Goal: Check status: Check status

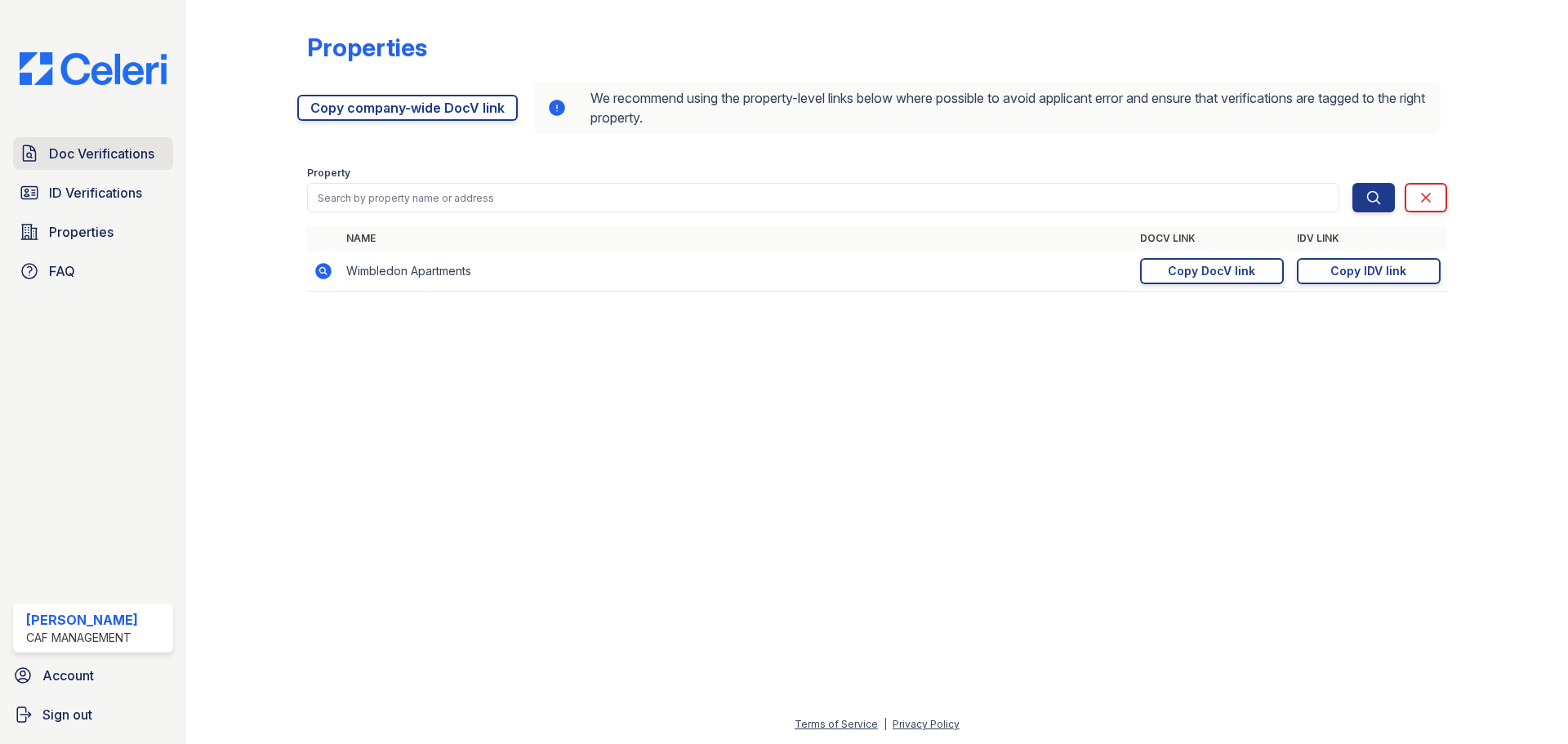
click at [109, 151] on span "Doc Verifications" at bounding box center [102, 153] width 105 height 19
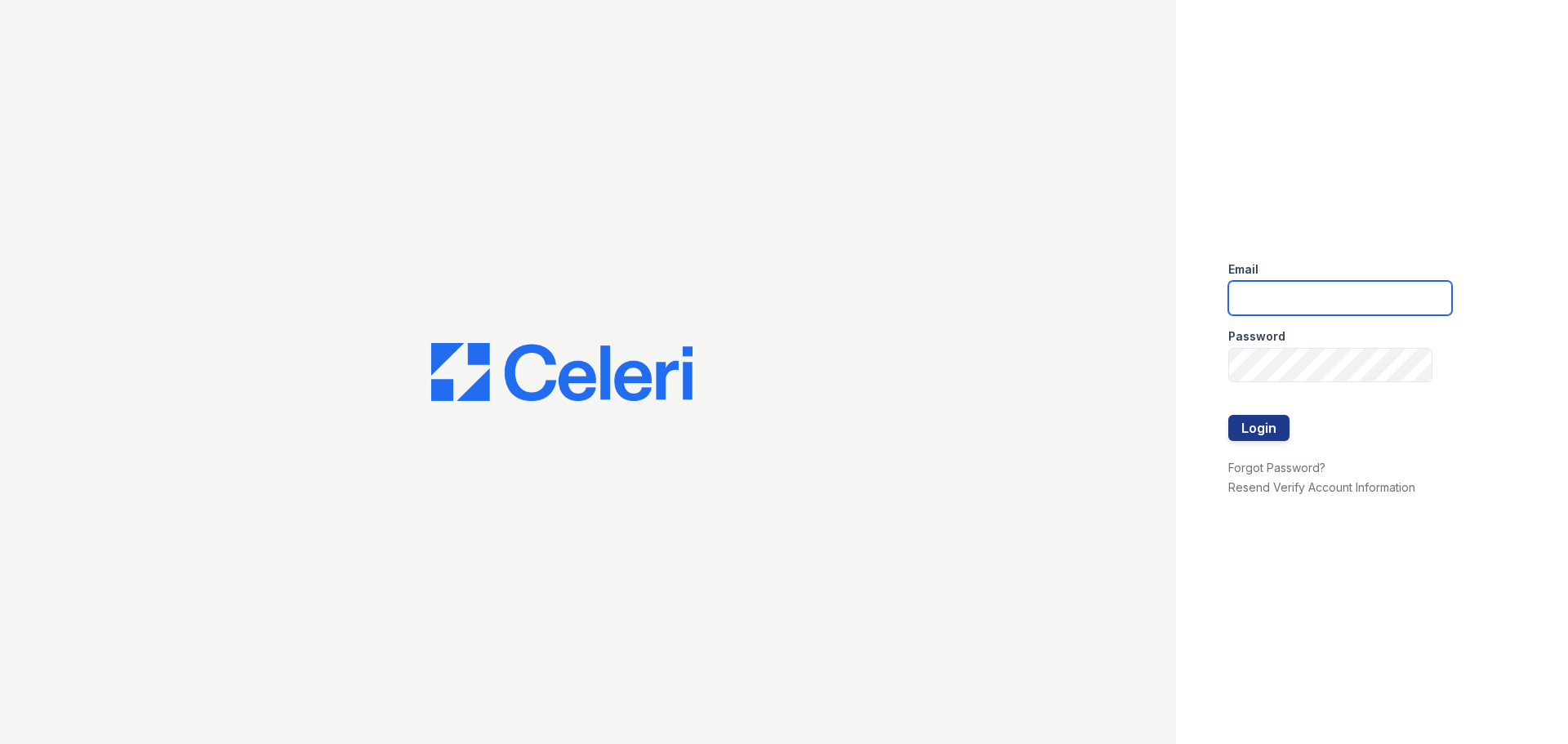
type input "[EMAIL_ADDRESS][DOMAIN_NAME]"
click at [1252, 419] on button "Login" at bounding box center [1259, 428] width 61 height 26
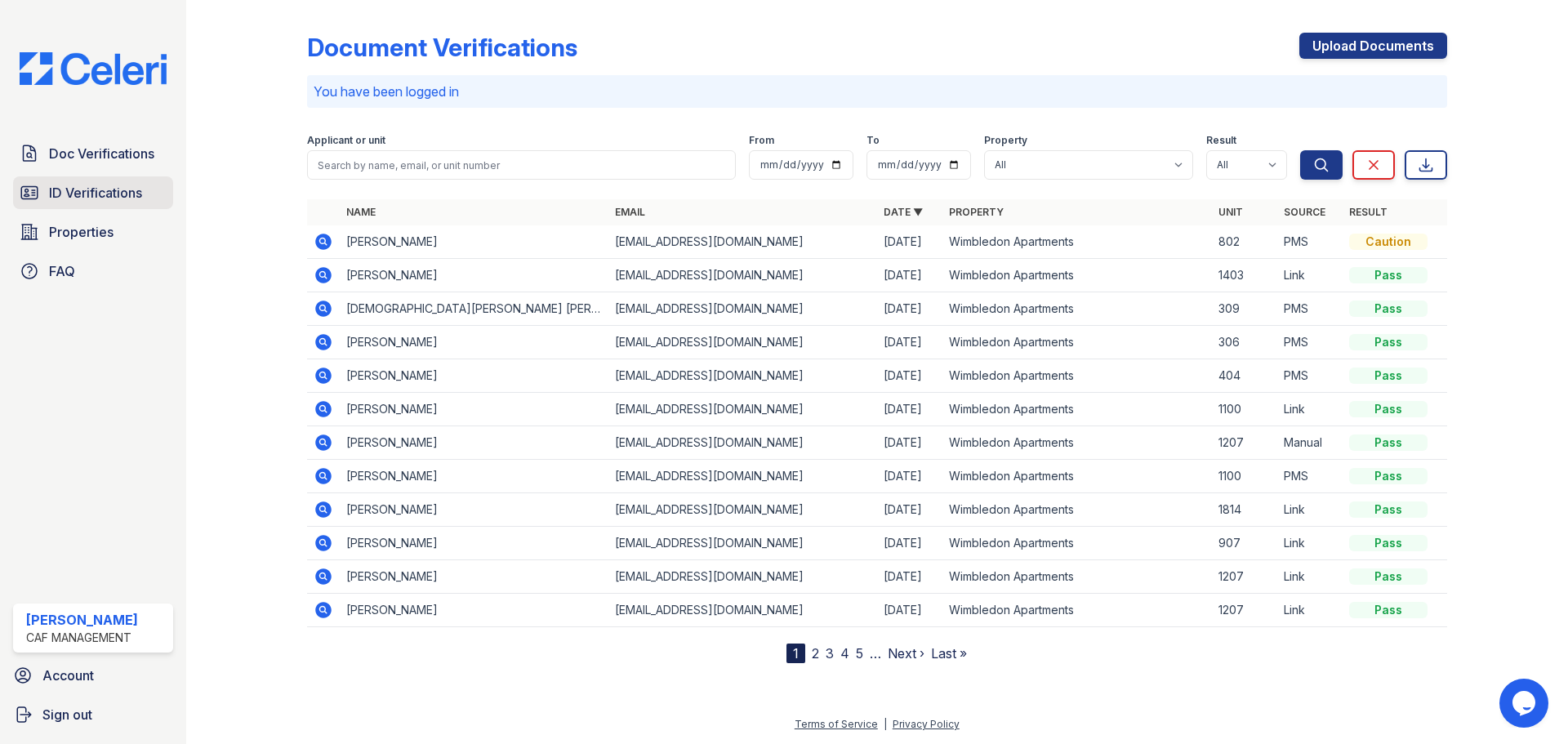
click at [108, 190] on span "ID Verifications" at bounding box center [96, 192] width 93 height 19
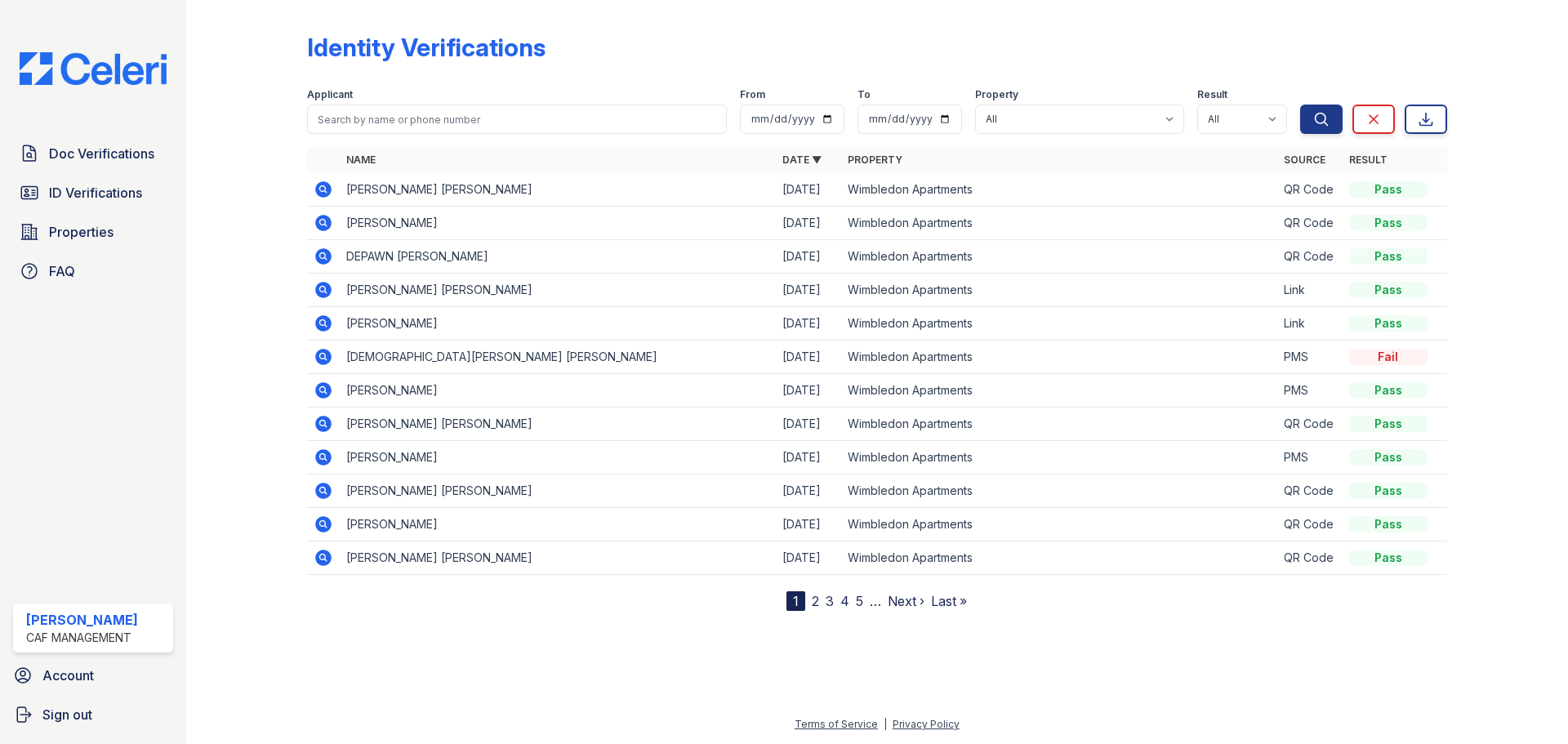
click at [328, 257] on icon at bounding box center [323, 256] width 16 height 16
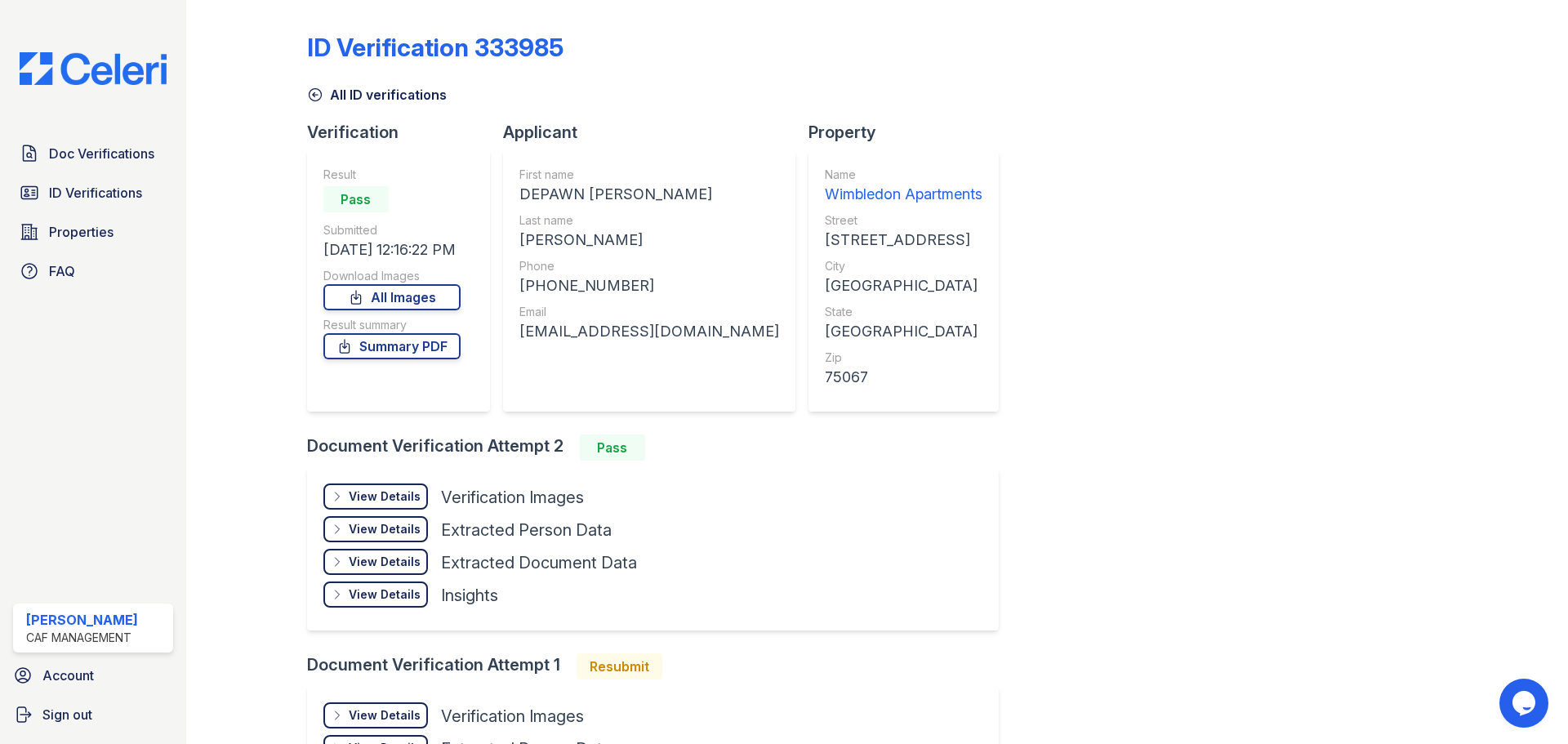
click at [600, 286] on div "+14694038552" at bounding box center [649, 286] width 260 height 23
copy div "14694038552"
drag, startPoint x: 713, startPoint y: 329, endPoint x: 521, endPoint y: 343, distance: 192.5
click at [521, 343] on div "First name DEPAWN LAMOND Last name BRANTLEY Phone +14694038552 Email vaqnbrantl…" at bounding box center [649, 280] width 292 height 261
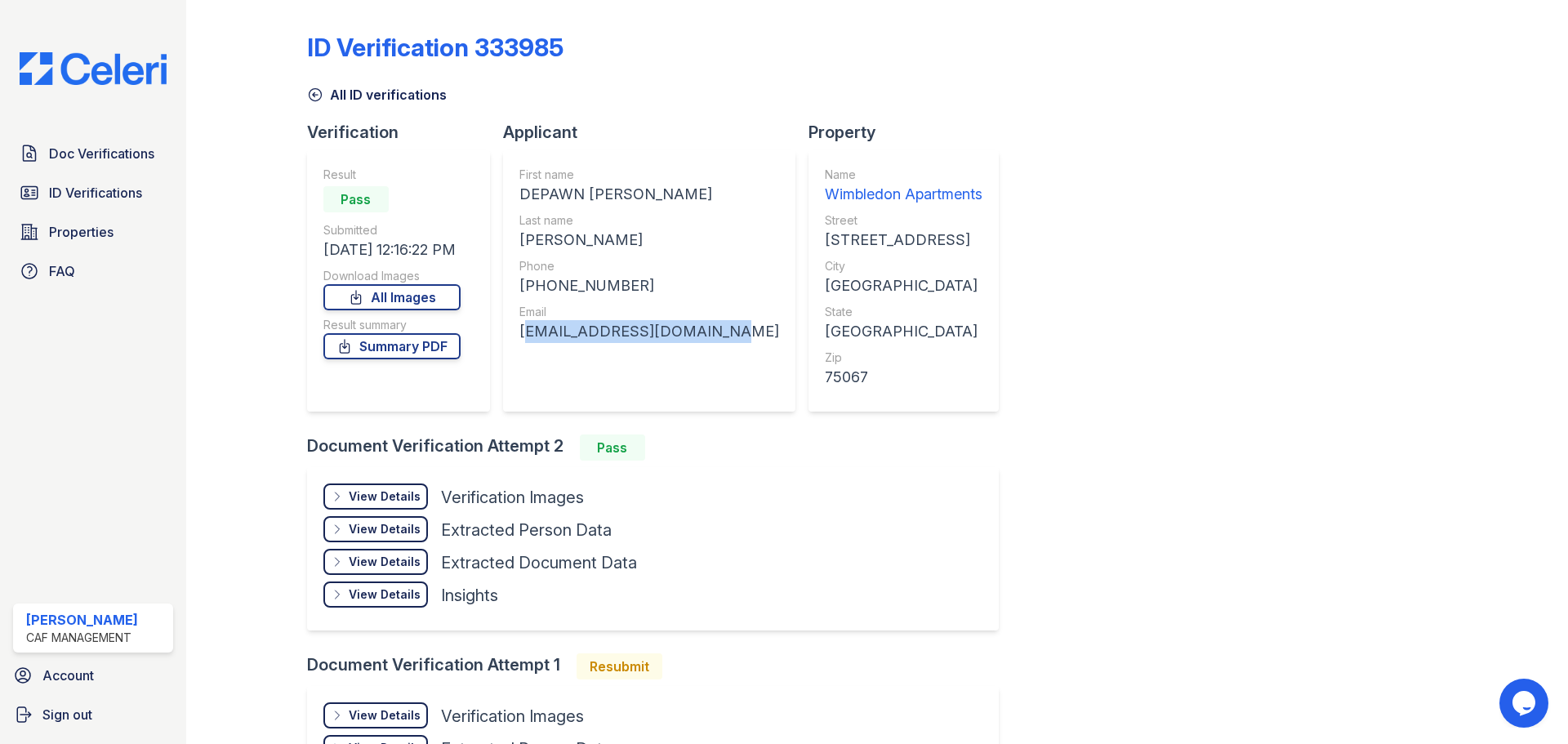
copy div "vaqnbrantley01@gmail.com"
drag, startPoint x: 1301, startPoint y: 385, endPoint x: 1343, endPoint y: 415, distance: 51.6
click at [1323, 397] on div "ID Verification 333985 All ID verifications Verification Result Pass Submitted …" at bounding box center [877, 440] width 1140 height 866
click at [313, 92] on icon at bounding box center [314, 94] width 16 height 16
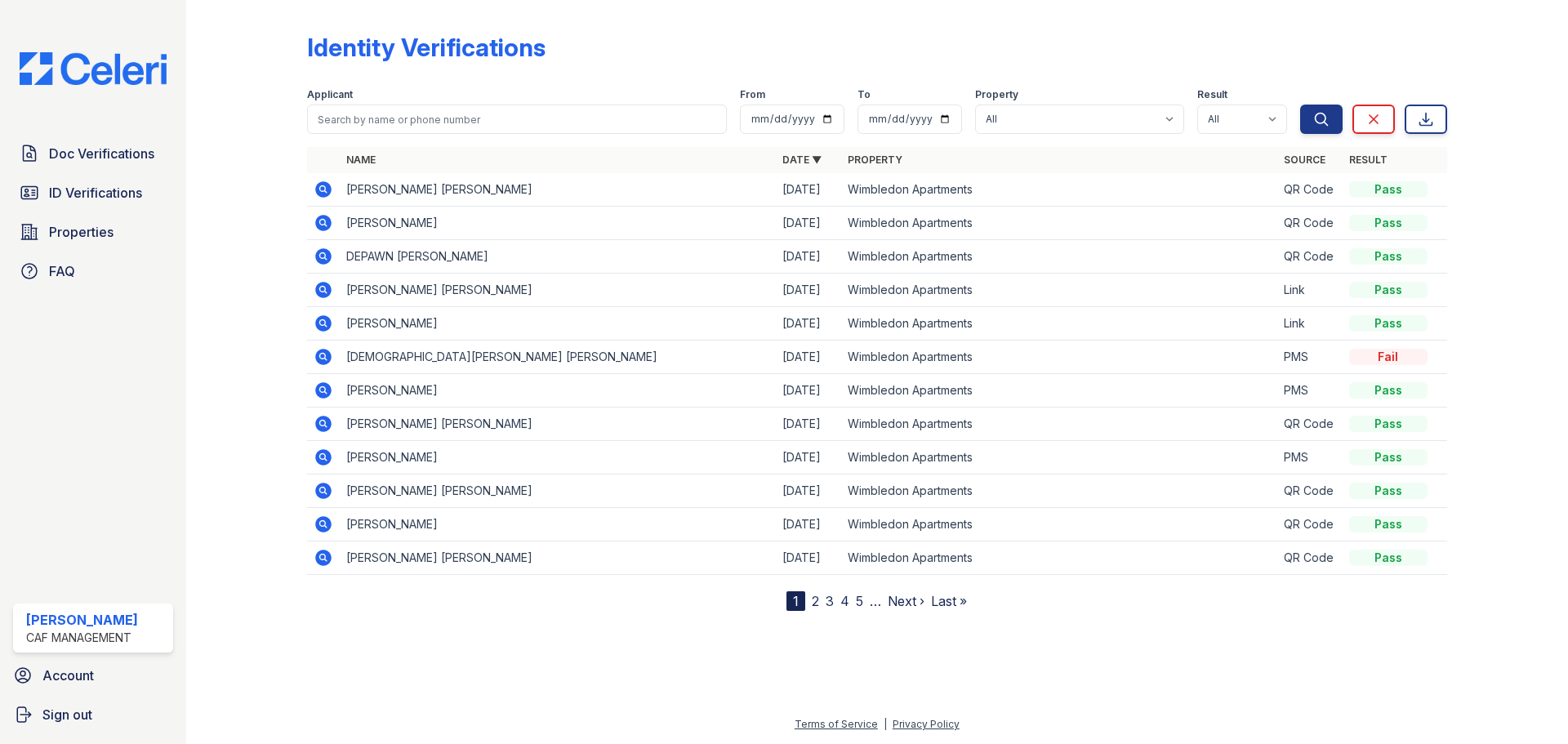
click at [324, 221] on icon at bounding box center [322, 221] width 4 height 4
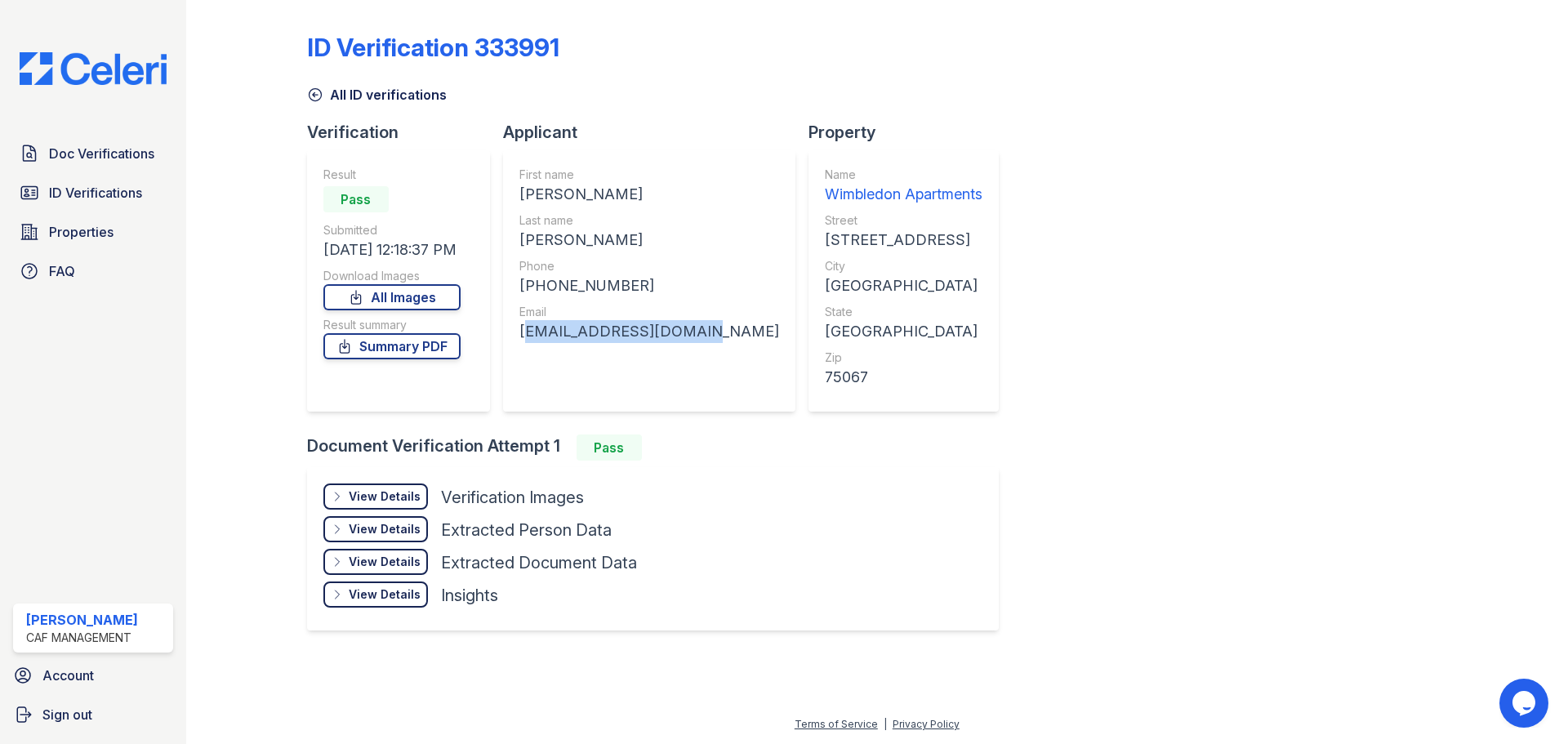
drag, startPoint x: 695, startPoint y: 329, endPoint x: 518, endPoint y: 336, distance: 177.1
click at [518, 336] on div "First name AYIANA MONET Last name TURNER Phone +18177913993 Email a.monet0201@g…" at bounding box center [649, 280] width 292 height 261
copy div "a.monet0201@gmail.com"
drag, startPoint x: 319, startPoint y: 91, endPoint x: 399, endPoint y: 90, distance: 80.0
click at [319, 91] on icon at bounding box center [314, 94] width 16 height 16
